Goal: Find specific page/section: Find specific page/section

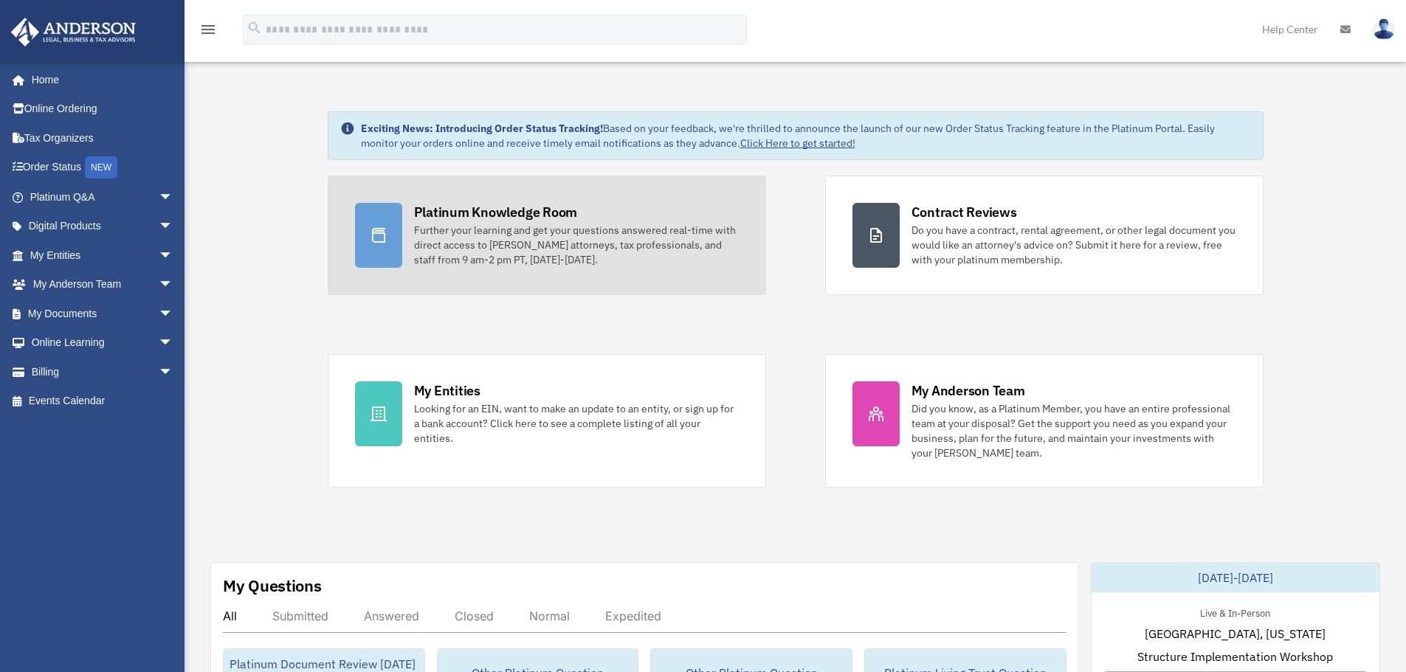
click at [397, 233] on div at bounding box center [378, 235] width 47 height 65
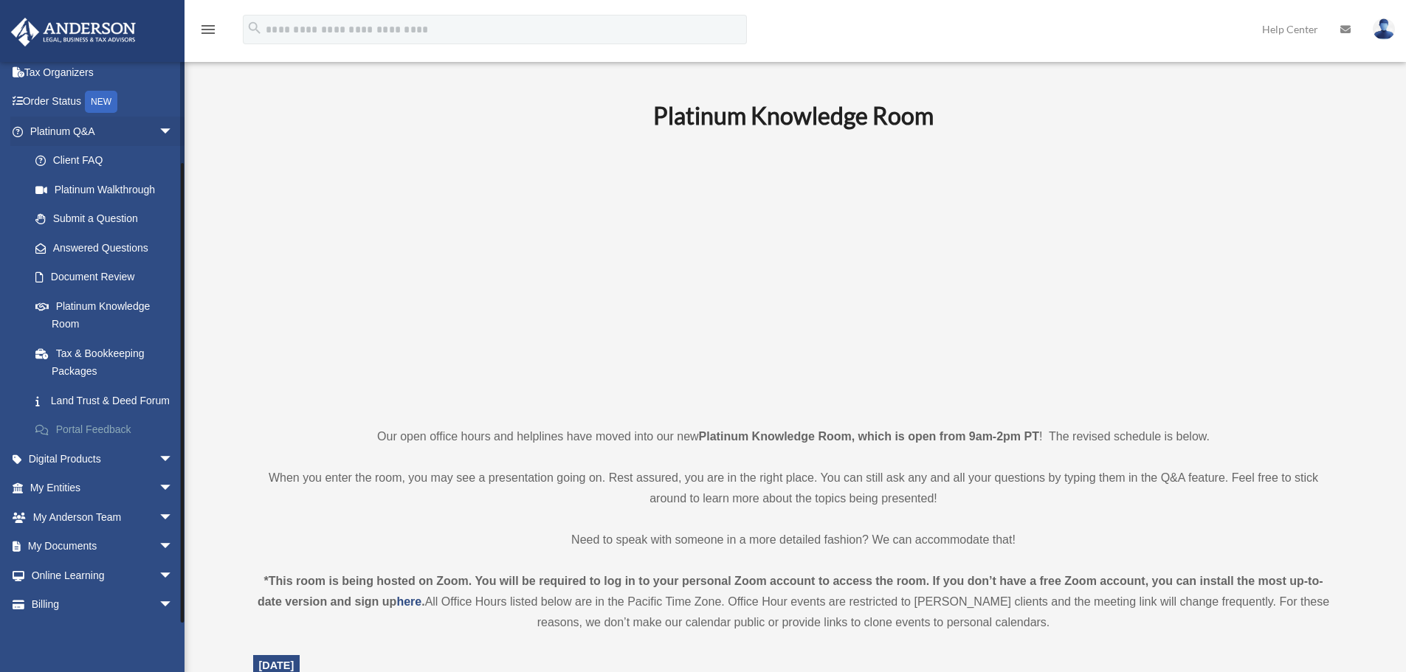
scroll to position [113, 0]
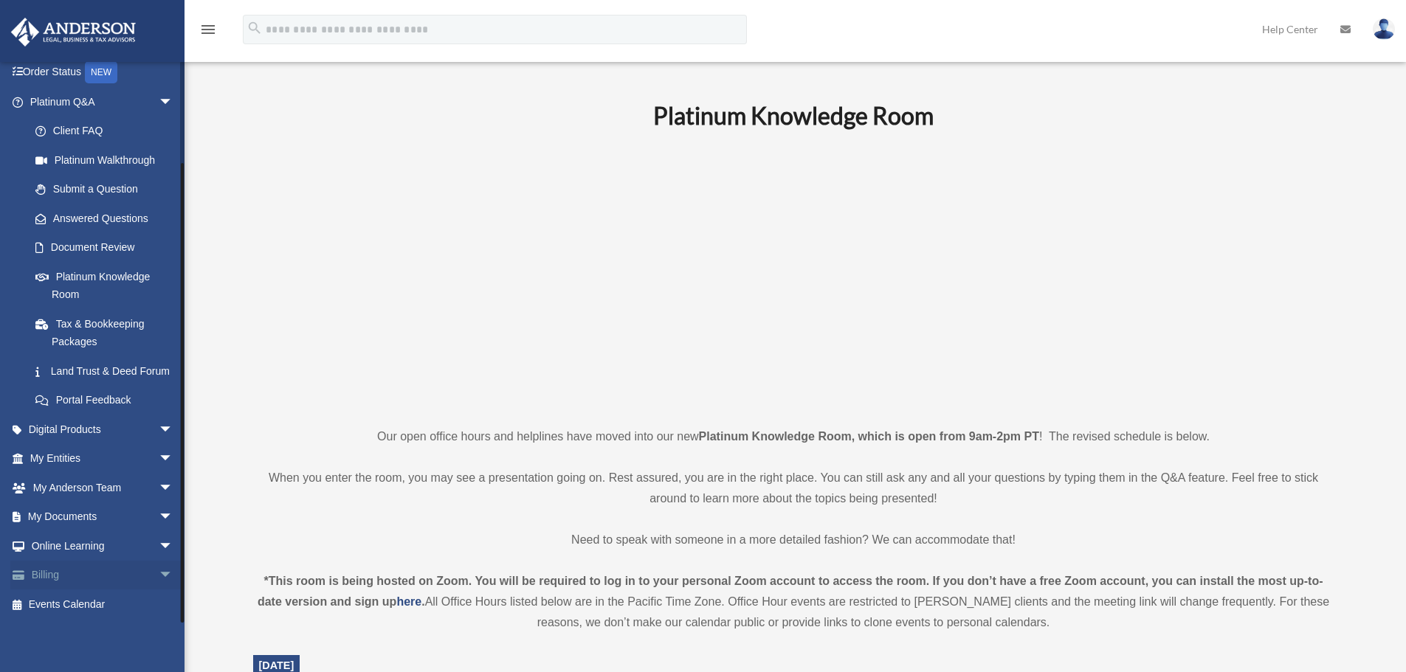
click at [160, 579] on span "arrow_drop_down" at bounding box center [174, 576] width 30 height 30
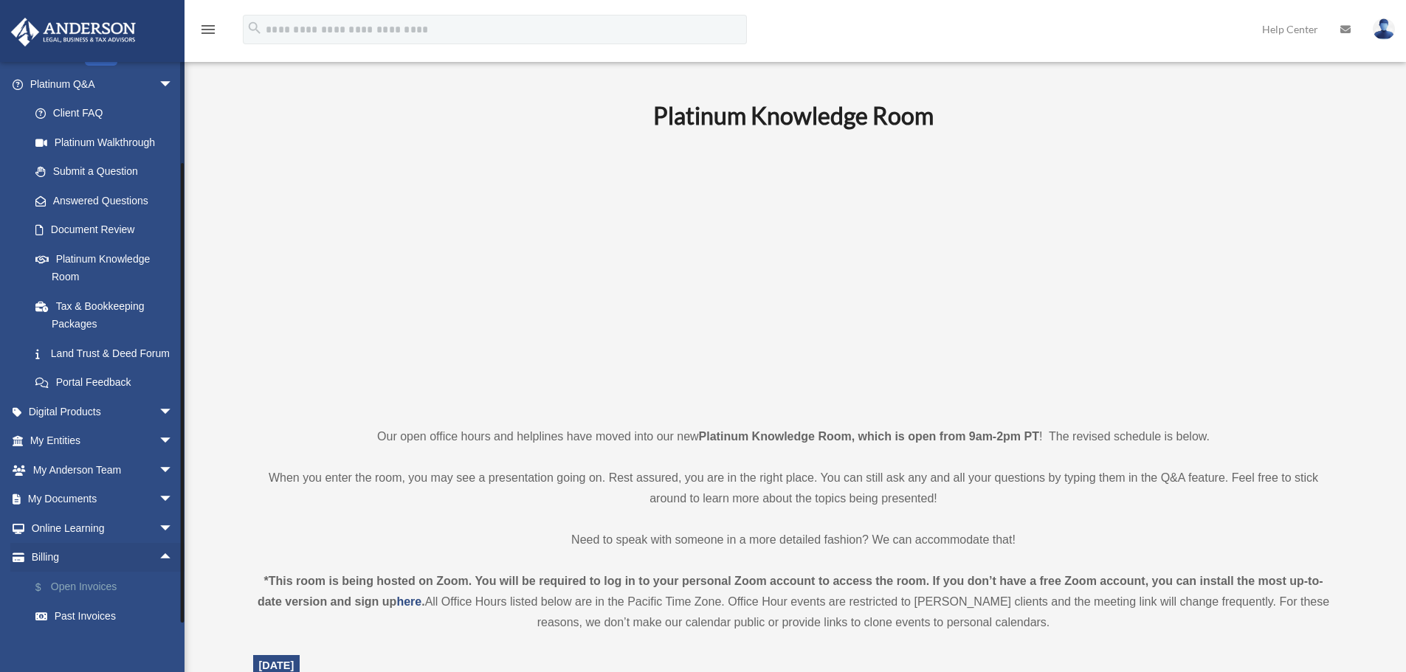
click at [106, 602] on link "$ Open Invoices" at bounding box center [108, 587] width 175 height 30
